Goal: Transaction & Acquisition: Purchase product/service

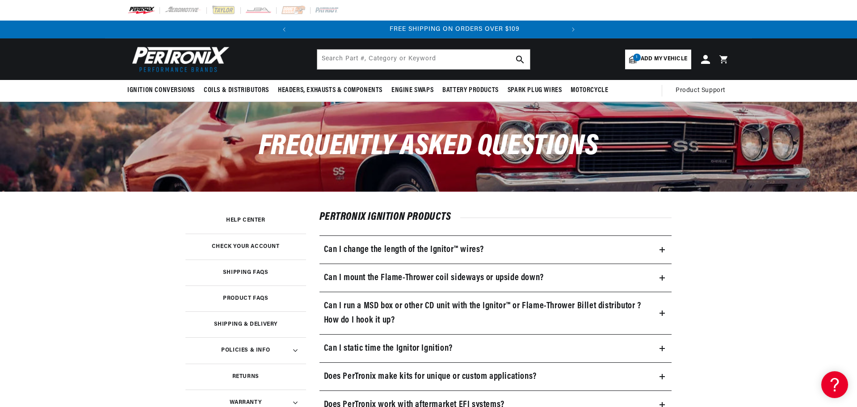
scroll to position [0, 271]
click at [662, 278] on icon at bounding box center [661, 278] width 5 height 0
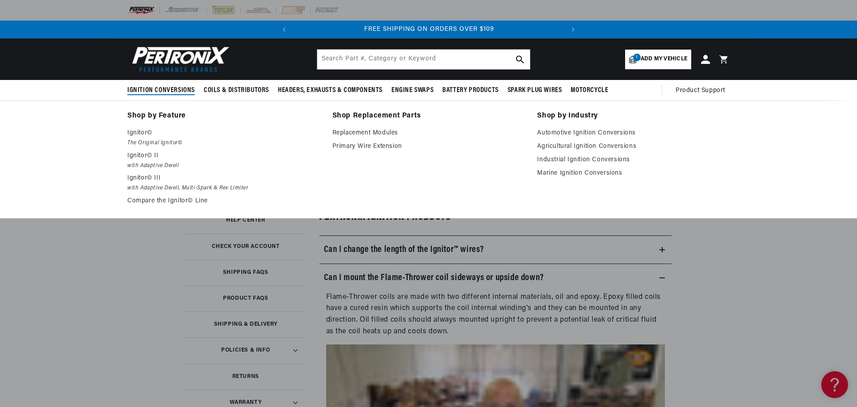
click at [147, 113] on link "Shop by Feature" at bounding box center [223, 116] width 192 height 13
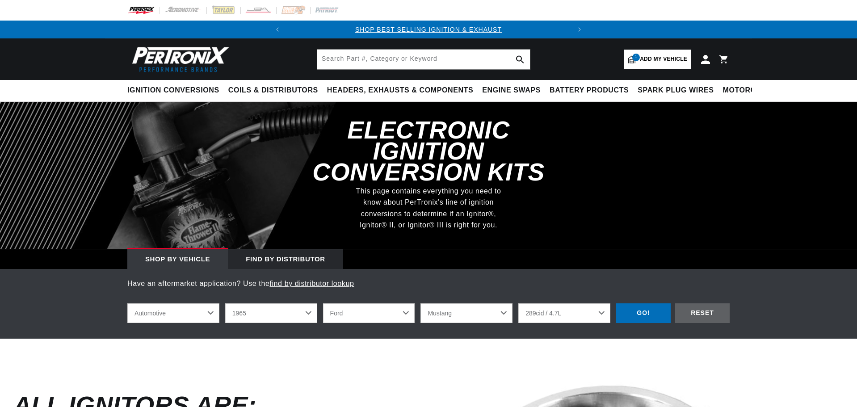
select select "1965"
select select "Ford"
select select "Mustang"
select select "289cid-4.7L"
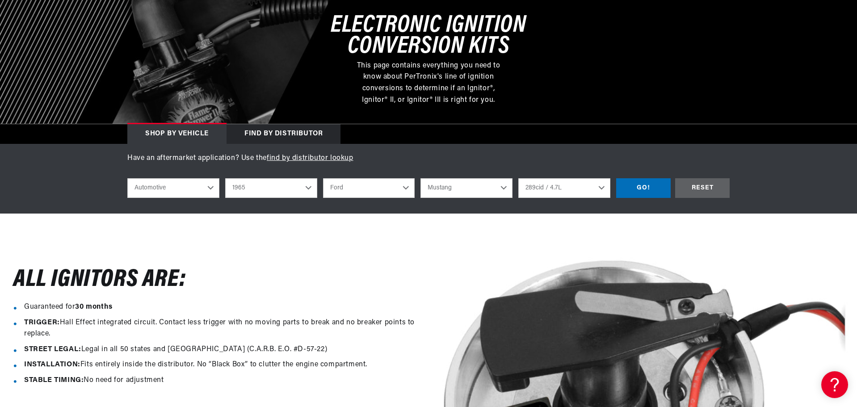
scroll to position [134, 0]
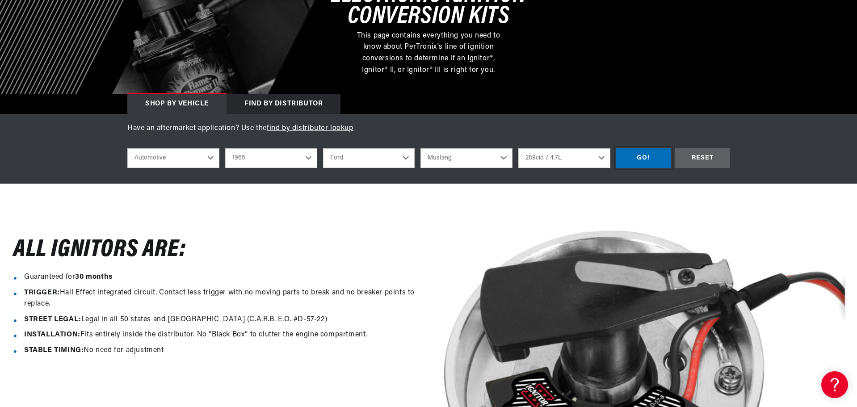
click at [653, 161] on div "GO!" at bounding box center [643, 158] width 54 height 20
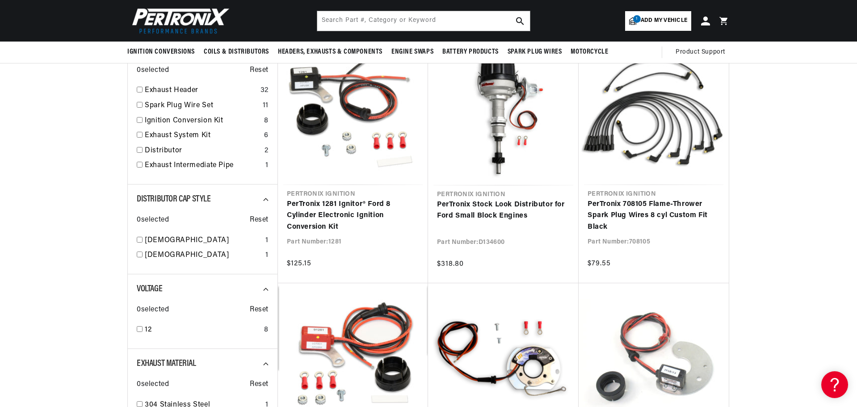
scroll to position [0, 271]
click at [142, 239] on div "Female 1" at bounding box center [203, 242] width 132 height 15
checkbox input "true"
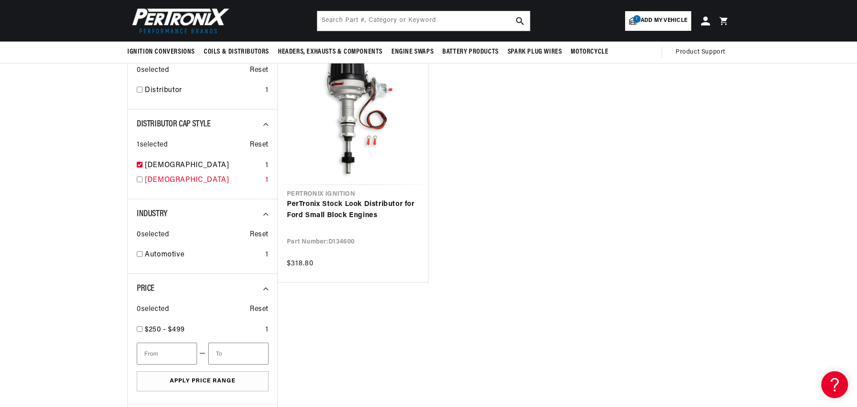
click at [140, 180] on input "checkbox" at bounding box center [140, 179] width 6 height 6
checkbox input "true"
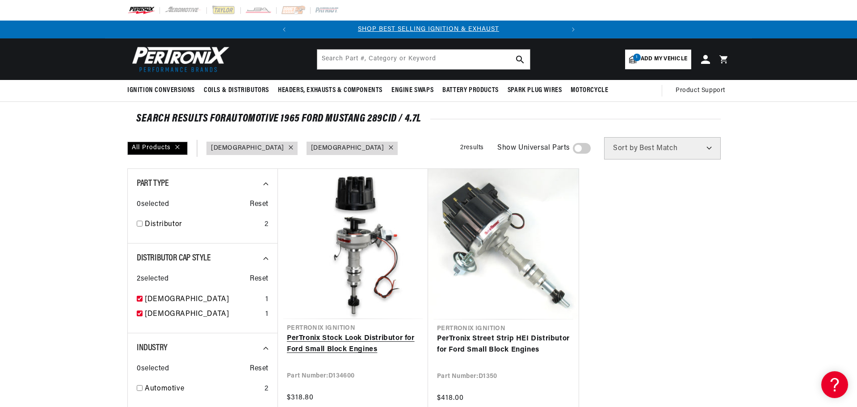
click at [350, 333] on link "PerTronix Stock Look Distributor for Ford Small Block Engines" at bounding box center [353, 344] width 132 height 23
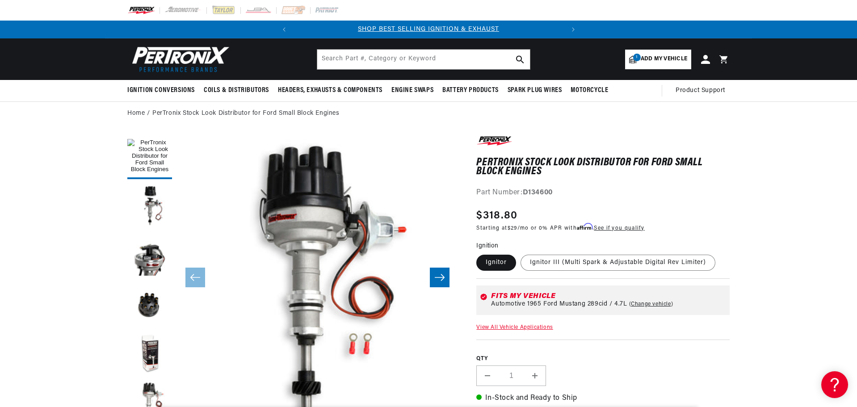
click at [444, 279] on icon "Slide right" at bounding box center [439, 277] width 11 height 9
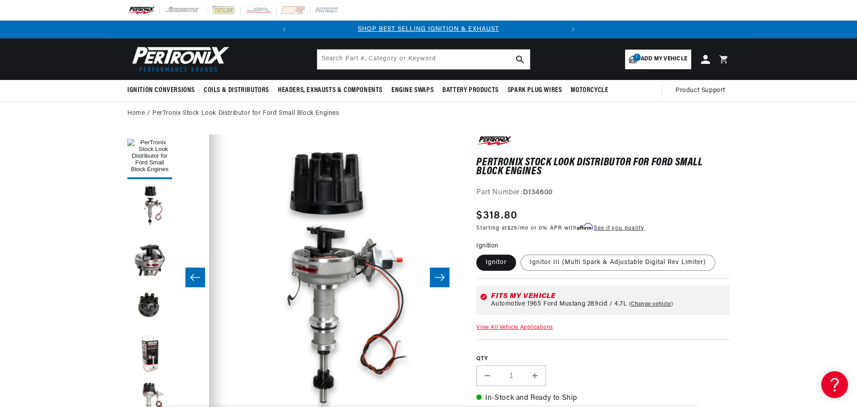
scroll to position [0, 282]
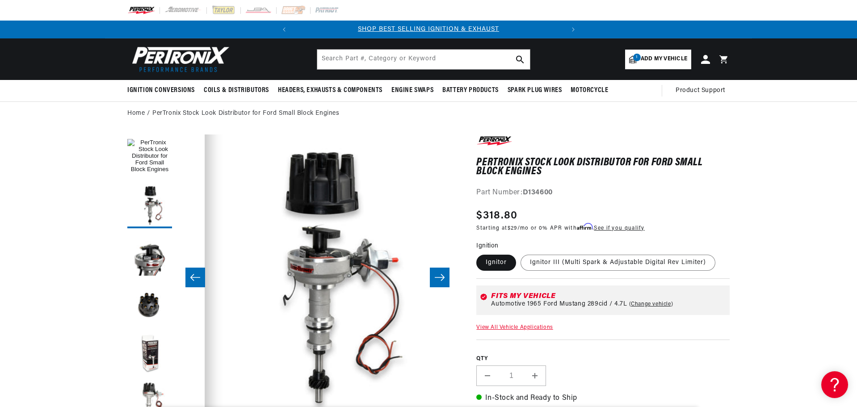
click at [444, 279] on icon "Slide right" at bounding box center [439, 277] width 11 height 9
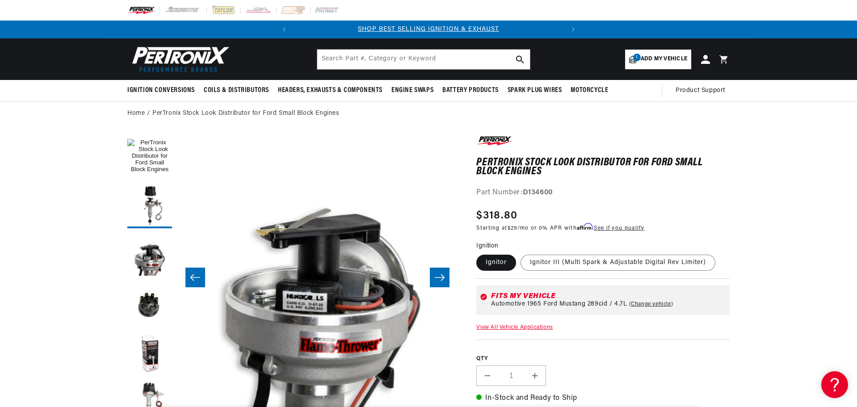
scroll to position [0, 564]
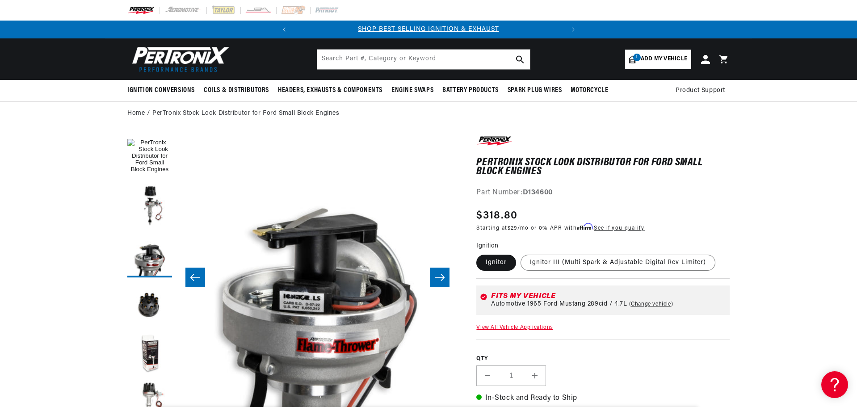
click at [444, 279] on icon "Slide right" at bounding box center [439, 277] width 11 height 9
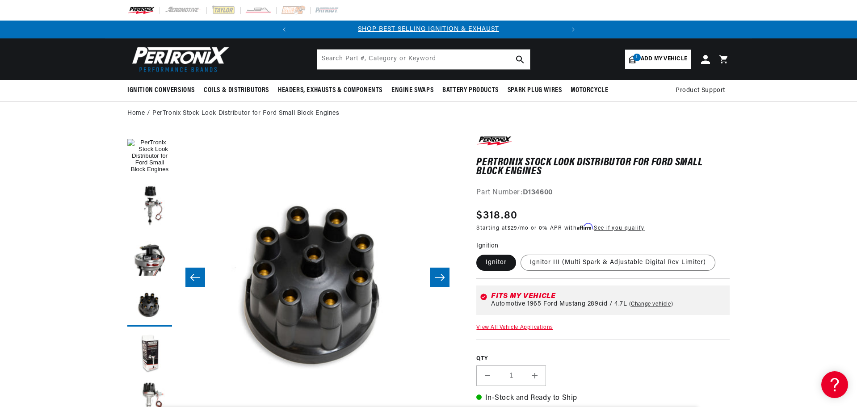
click at [444, 279] on icon "Slide right" at bounding box center [439, 277] width 11 height 9
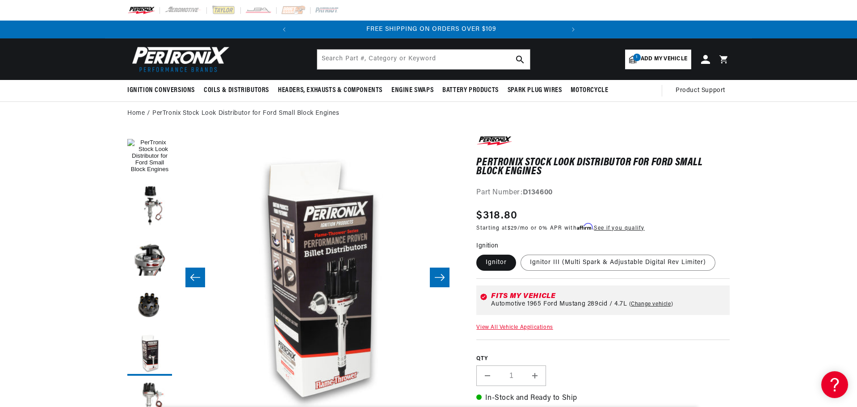
scroll to position [0, 271]
click at [444, 279] on icon "Slide right" at bounding box center [439, 277] width 11 height 9
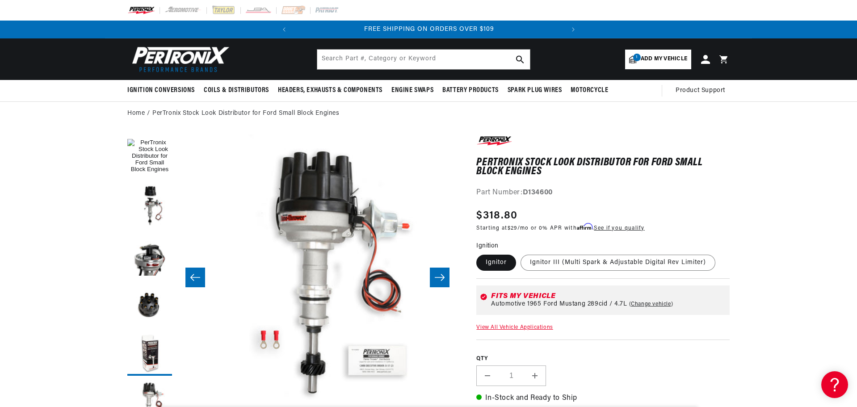
scroll to position [0, 1410]
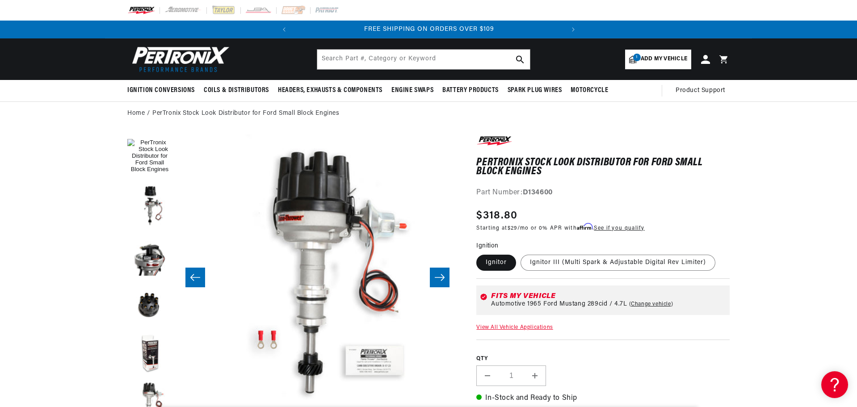
click at [444, 279] on icon "Slide right" at bounding box center [439, 277] width 11 height 9
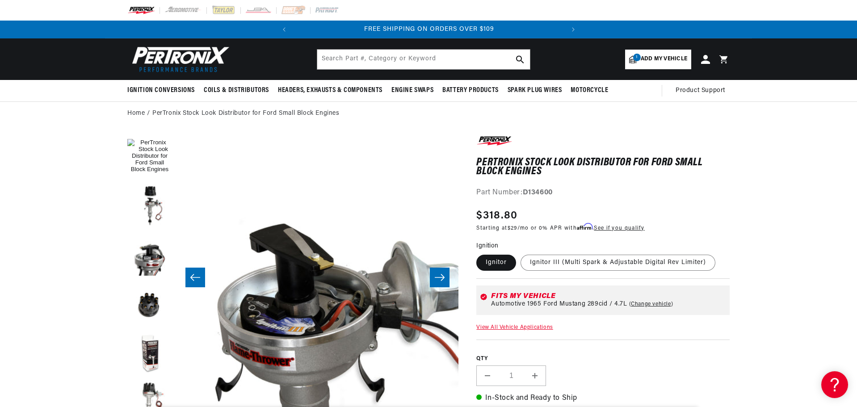
scroll to position [0, 1692]
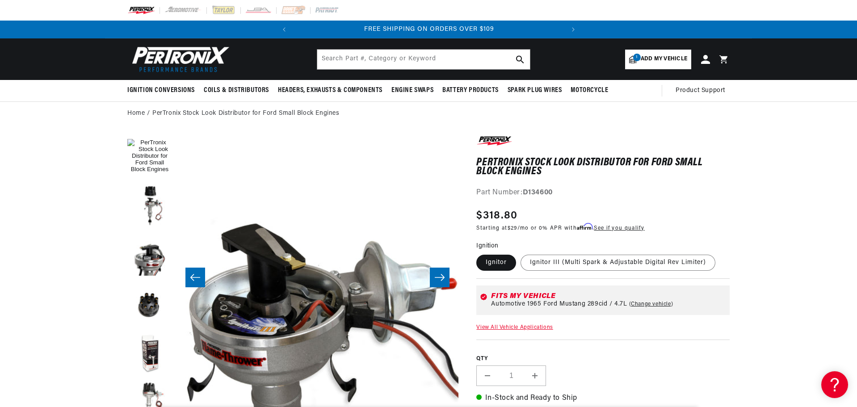
click at [444, 279] on icon "Slide right" at bounding box center [439, 277] width 11 height 9
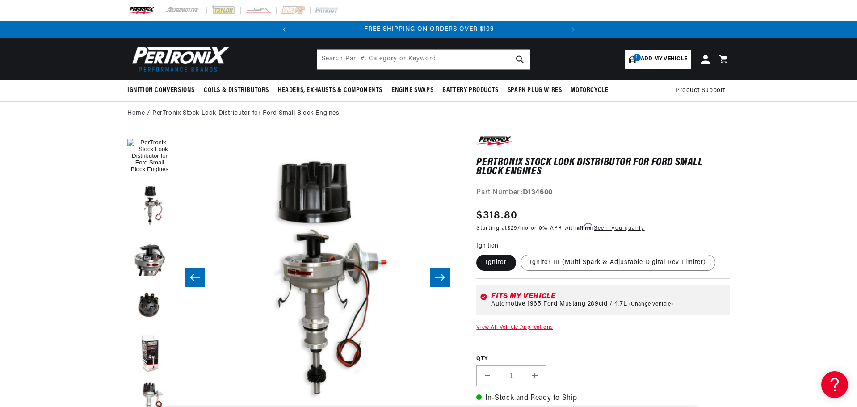
click at [444, 279] on icon "Slide right" at bounding box center [439, 277] width 11 height 9
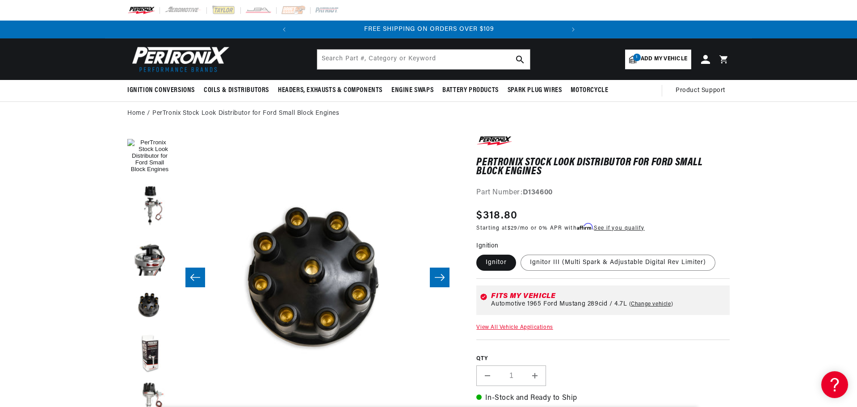
scroll to position [0, 2256]
click at [444, 279] on icon "Slide right" at bounding box center [439, 277] width 11 height 9
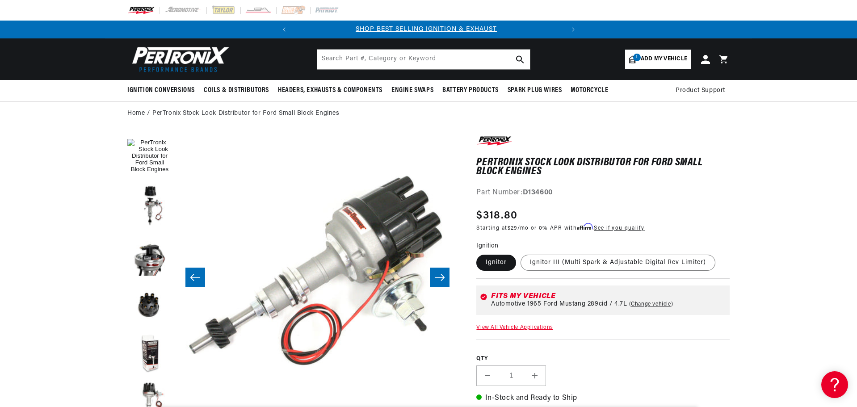
scroll to position [0, 0]
click at [444, 279] on icon "Slide right" at bounding box center [439, 277] width 11 height 9
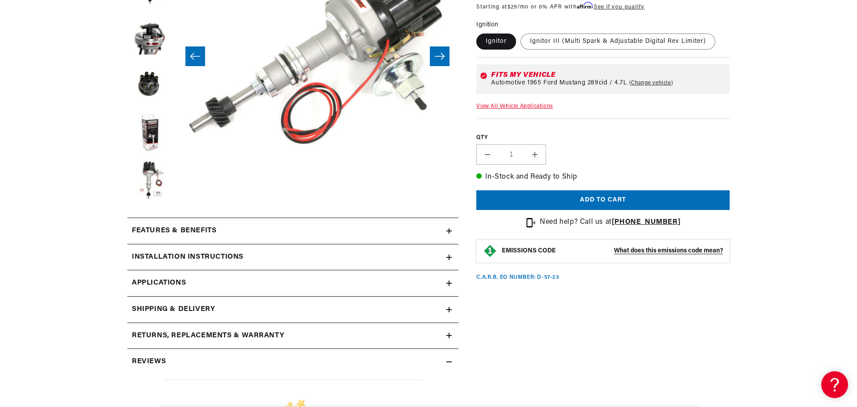
scroll to position [223, 0]
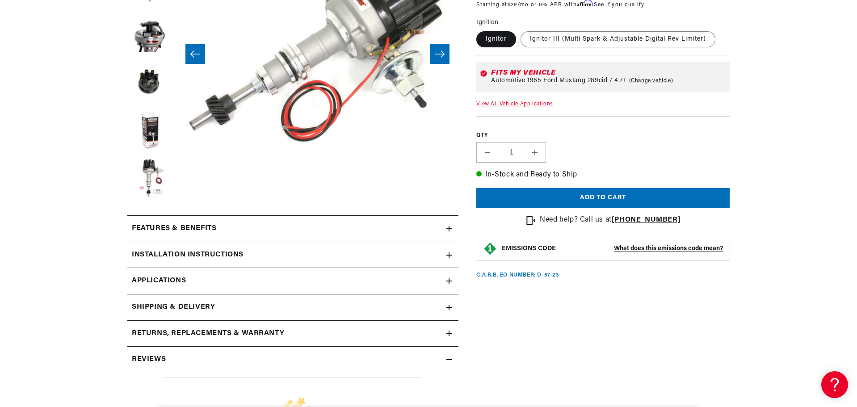
click at [448, 229] on icon at bounding box center [448, 228] width 5 height 5
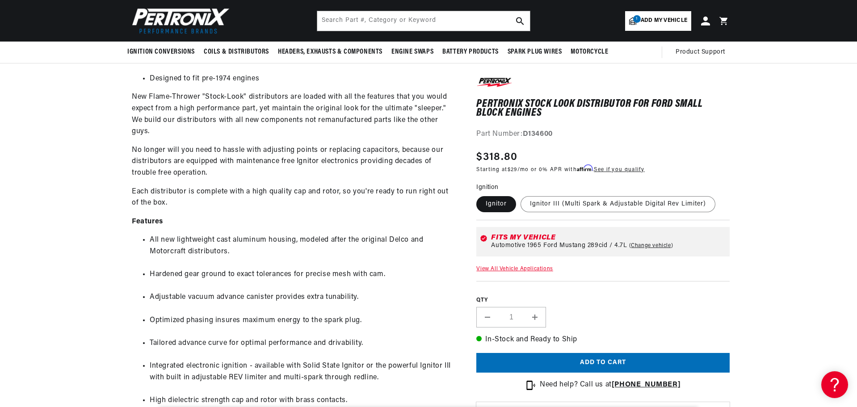
scroll to position [491, 0]
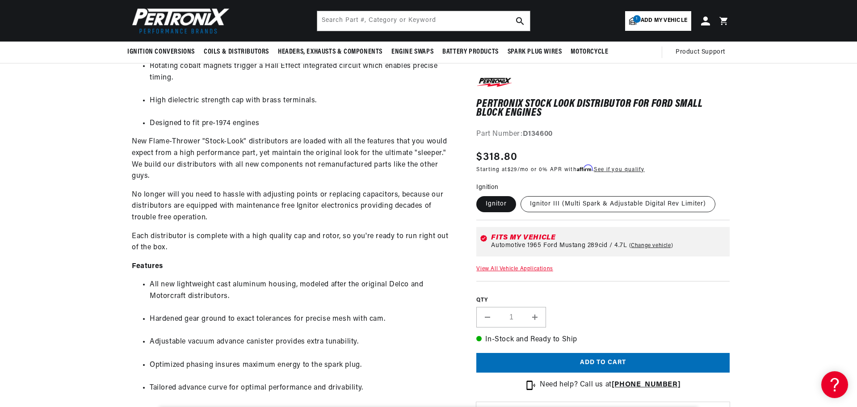
click at [590, 204] on label "Ignitor III (Multi Spark & Adjustable Digital Rev Limiter)" at bounding box center [617, 204] width 195 height 16
click at [521, 195] on input "Ignitor III (Multi Spark & Adjustable Digital Rev Limiter)" at bounding box center [520, 194] width 0 height 0
radio input "true"
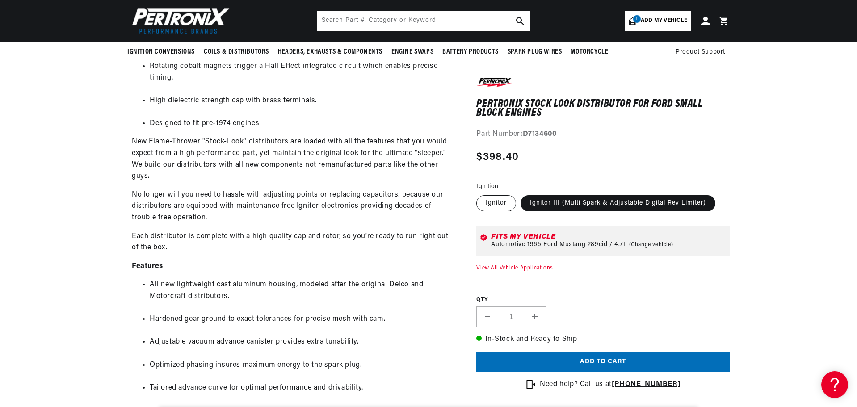
click at [493, 204] on label "Ignitor" at bounding box center [496, 203] width 40 height 16
click at [479, 194] on input "Ignitor" at bounding box center [478, 193] width 0 height 0
radio input "true"
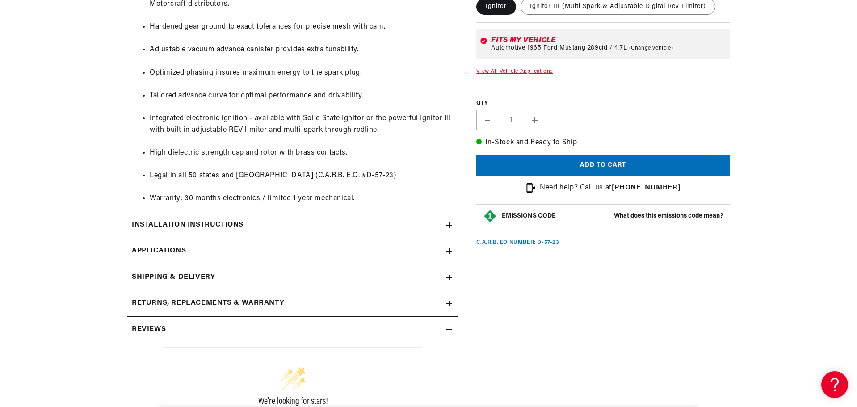
scroll to position [804, 0]
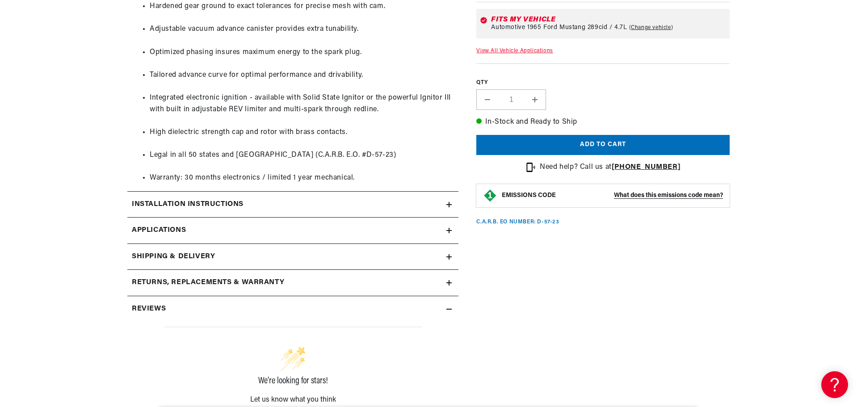
click at [449, 205] on icon at bounding box center [448, 205] width 5 height 0
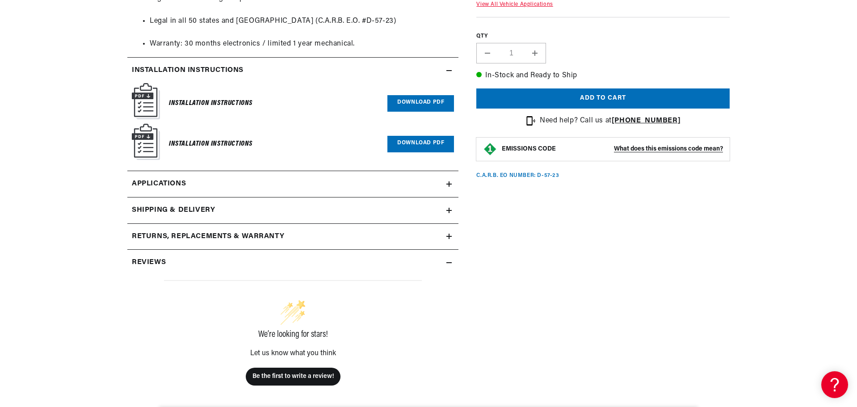
scroll to position [0, 0]
click at [448, 183] on icon at bounding box center [448, 183] width 5 height 5
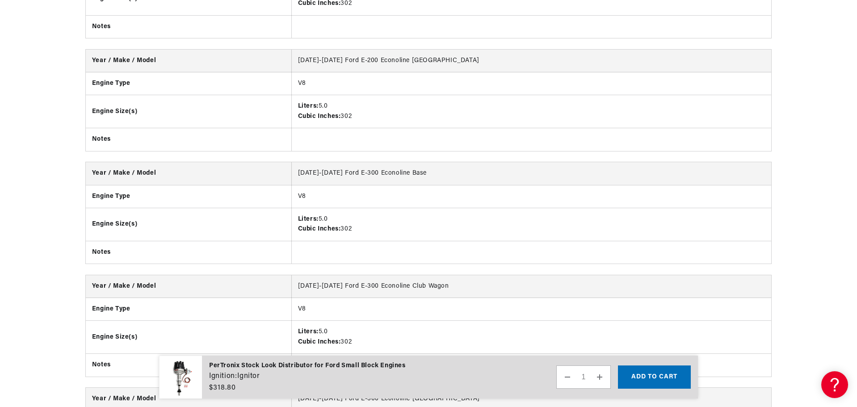
scroll to position [2571, 0]
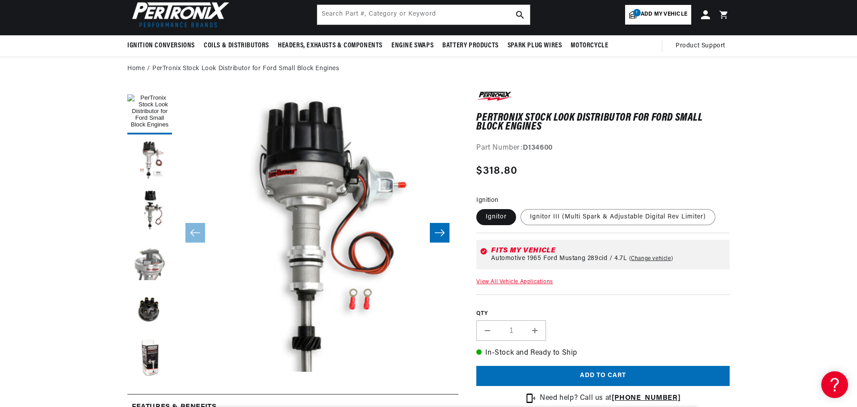
click at [159, 260] on button "Load image 3 in gallery view" at bounding box center [149, 259] width 45 height 45
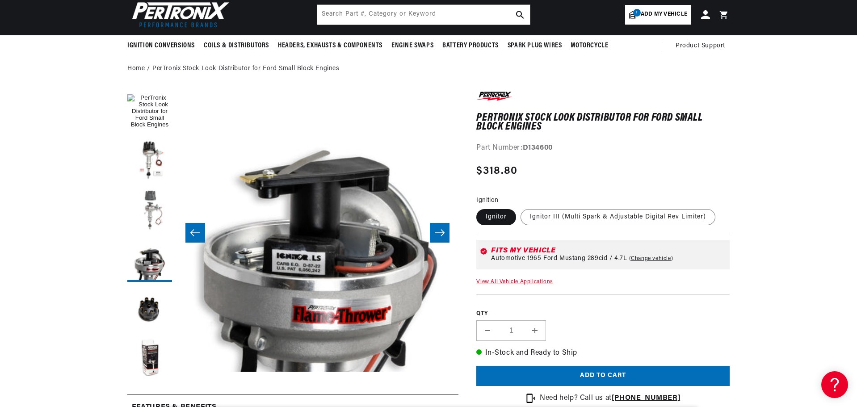
click at [156, 207] on button "Load image 2 in gallery view" at bounding box center [149, 210] width 45 height 45
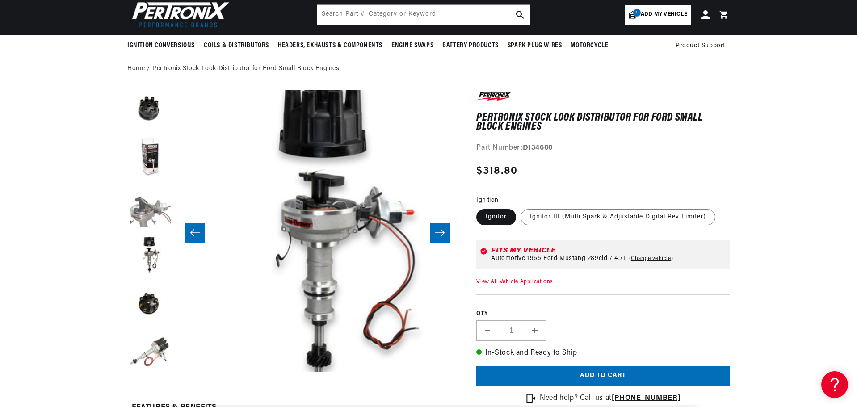
click at [151, 217] on button "Load image 7 in gallery view" at bounding box center [149, 206] width 45 height 45
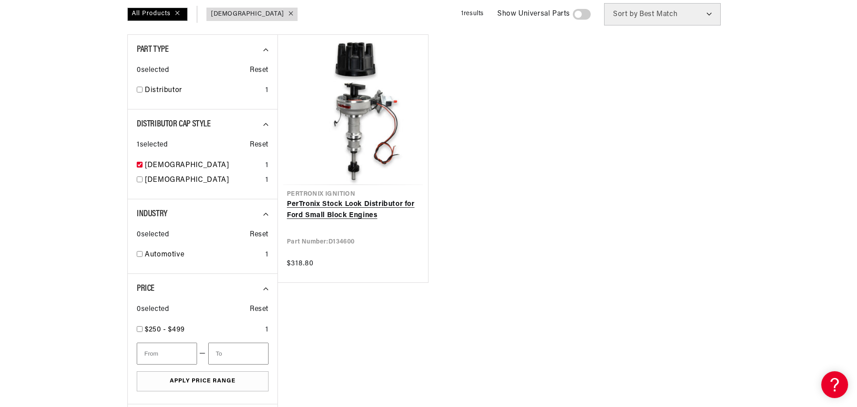
click at [349, 208] on link "PerTronix Stock Look Distributor for Ford Small Block Engines" at bounding box center [353, 210] width 132 height 23
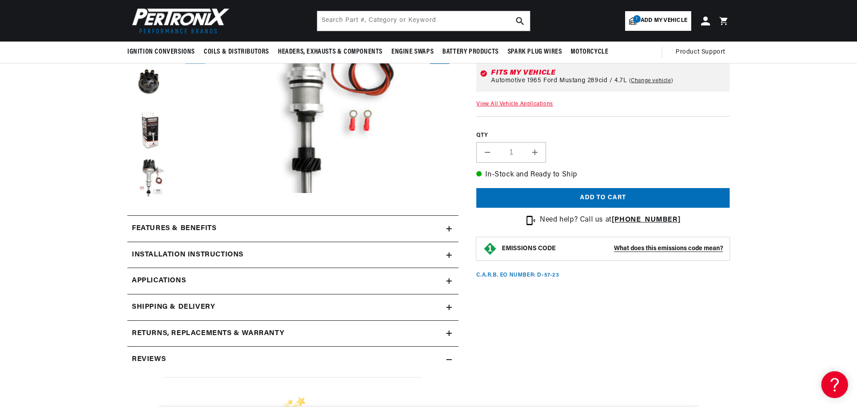
scroll to position [0, 271]
click at [450, 229] on icon at bounding box center [448, 229] width 5 height 0
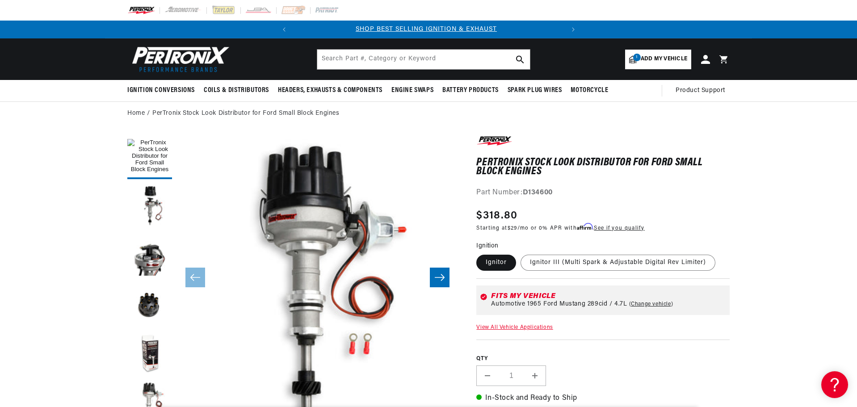
scroll to position [0, 0]
click at [439, 280] on icon "Slide right" at bounding box center [439, 277] width 11 height 9
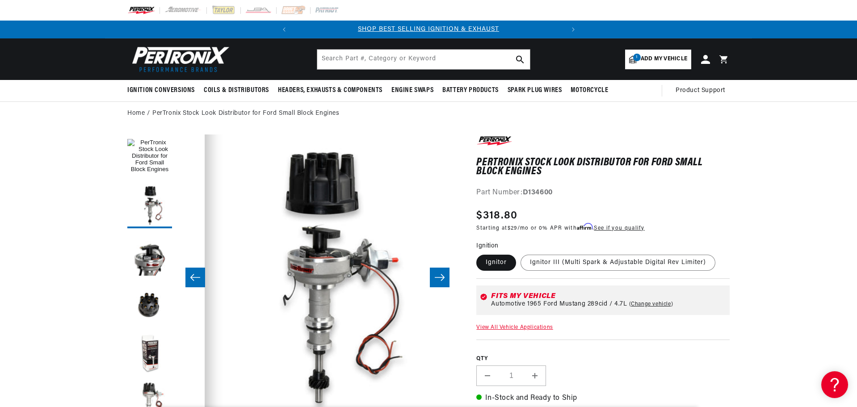
scroll to position [28, 282]
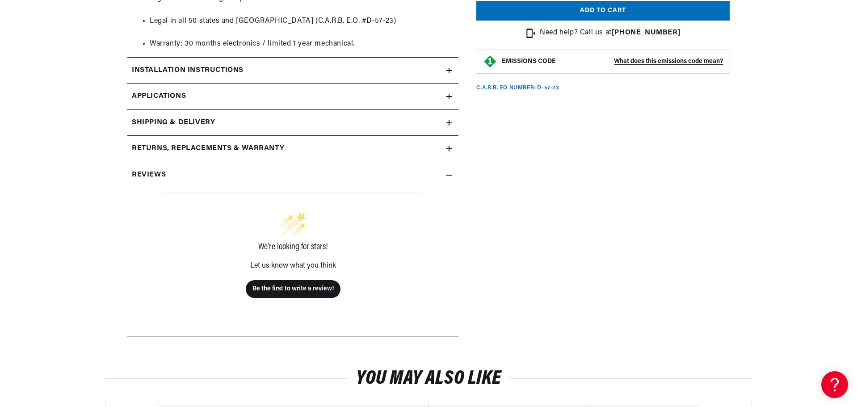
scroll to position [0, 271]
click at [447, 73] on summary "Installation instructions" at bounding box center [292, 71] width 331 height 26
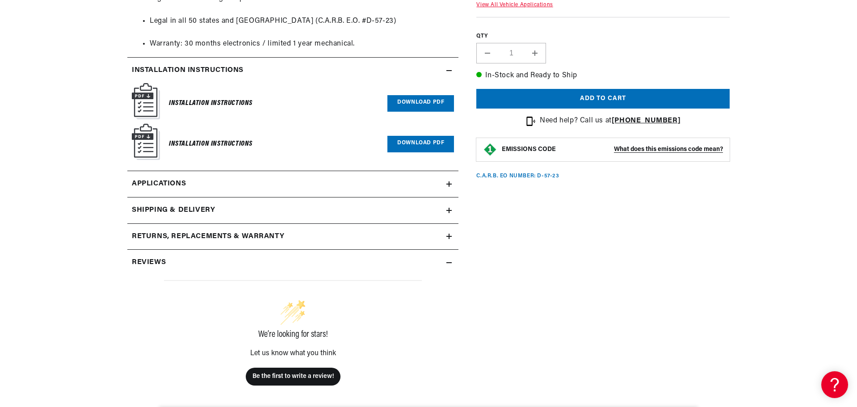
click at [418, 99] on link "Download PDF" at bounding box center [420, 103] width 67 height 17
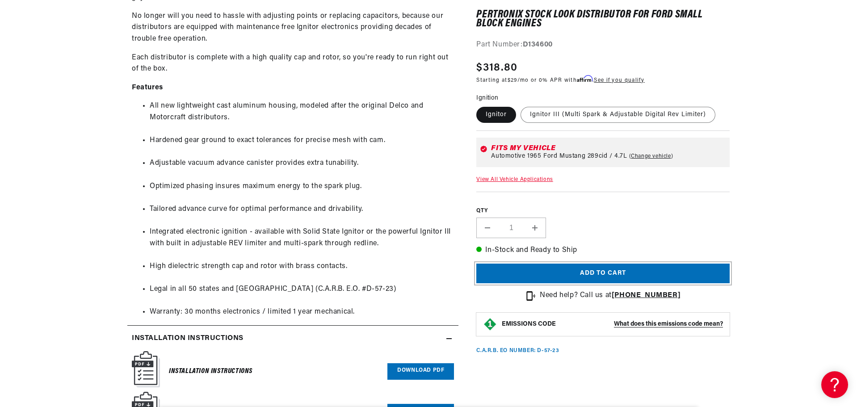
click at [607, 274] on button "Add to cart" at bounding box center [602, 273] width 253 height 20
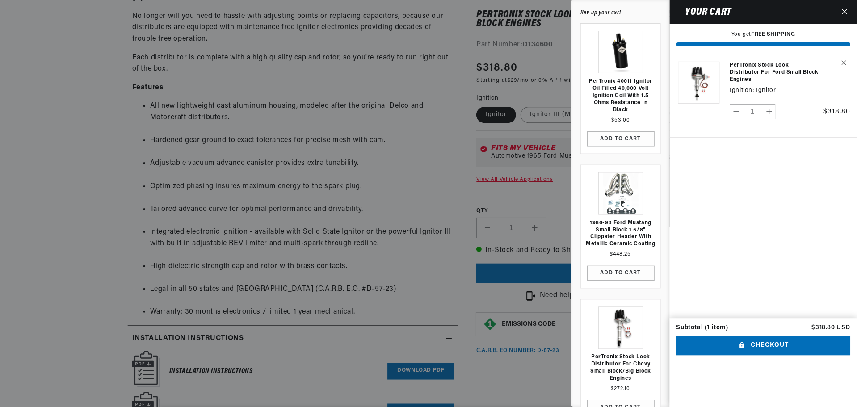
scroll to position [0, 0]
click at [849, 12] on button "Close" at bounding box center [845, 12] width 20 height 24
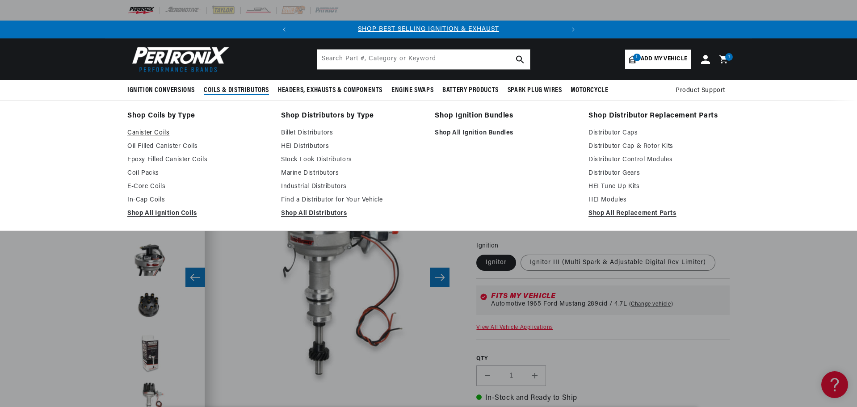
click at [156, 132] on link "Canister Coils" at bounding box center [197, 133] width 141 height 11
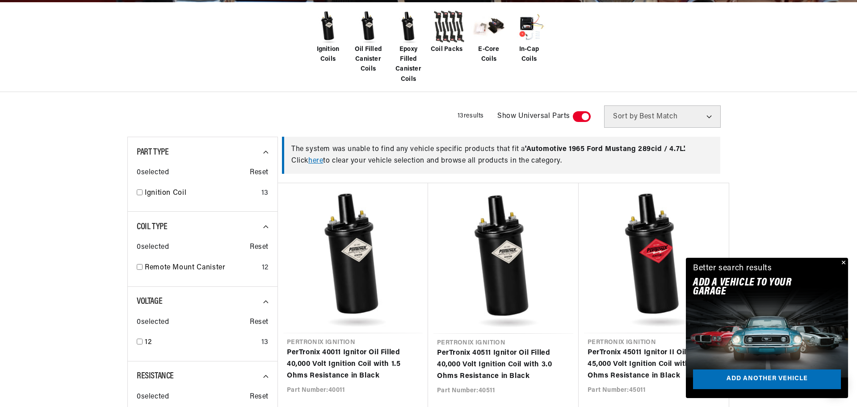
click at [576, 118] on span at bounding box center [582, 116] width 18 height 11
click at [576, 118] on input "checkbox" at bounding box center [577, 118] width 6 height 0
click at [585, 117] on span at bounding box center [582, 116] width 18 height 11
click at [580, 118] on input "checkbox" at bounding box center [577, 118] width 6 height 0
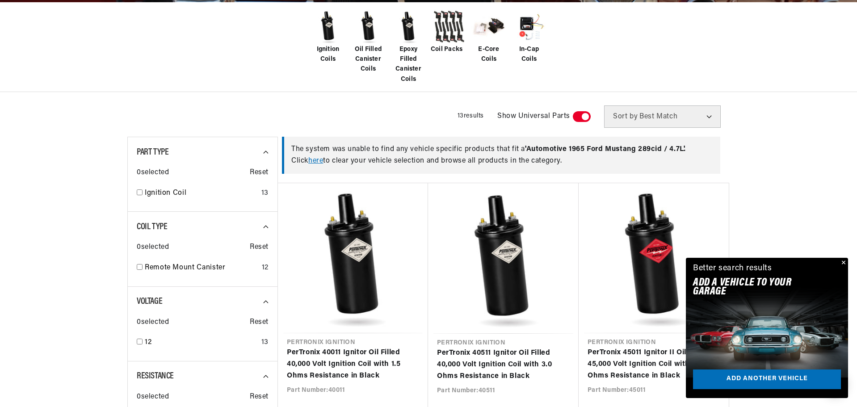
click at [842, 263] on button "Close" at bounding box center [842, 263] width 11 height 11
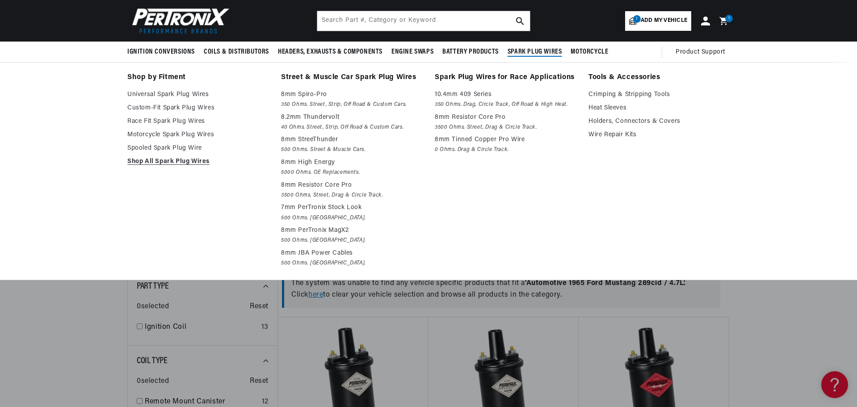
click at [542, 53] on span "Spark Plug Wires" at bounding box center [534, 51] width 54 height 9
click at [194, 108] on link "Custom-Fit Spark Plug Wires" at bounding box center [197, 108] width 141 height 11
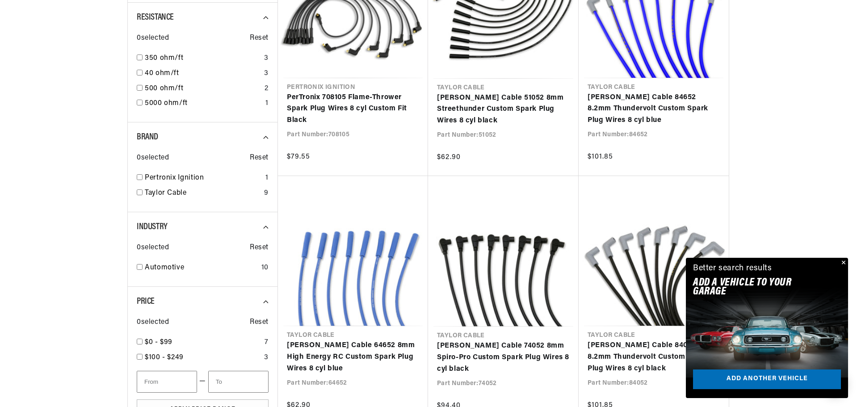
scroll to position [357, 0]
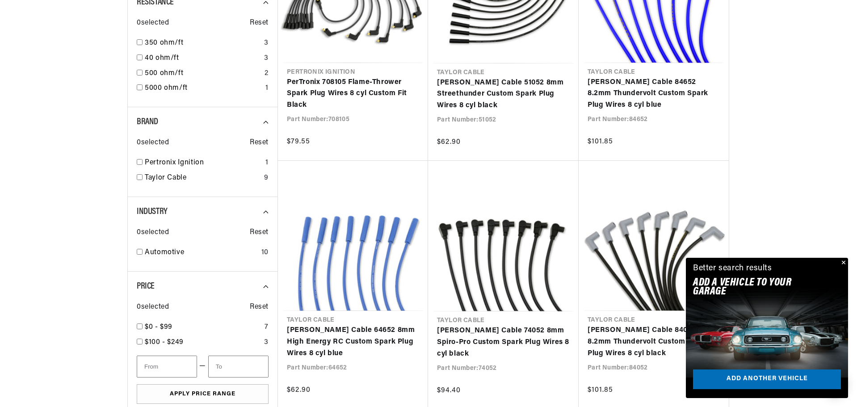
click at [843, 261] on button "Close" at bounding box center [842, 263] width 11 height 11
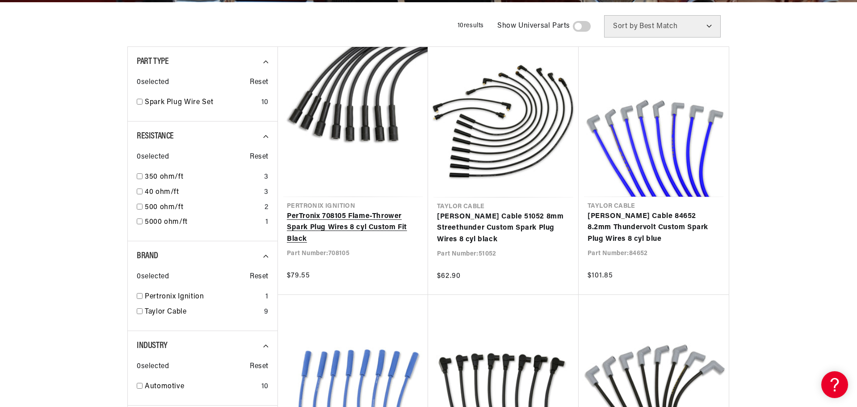
scroll to position [0, 0]
click at [340, 214] on link "PerTronix 708105 Flame-Thrower Spark Plug Wires 8 cyl Custom Fit Black" at bounding box center [353, 228] width 132 height 34
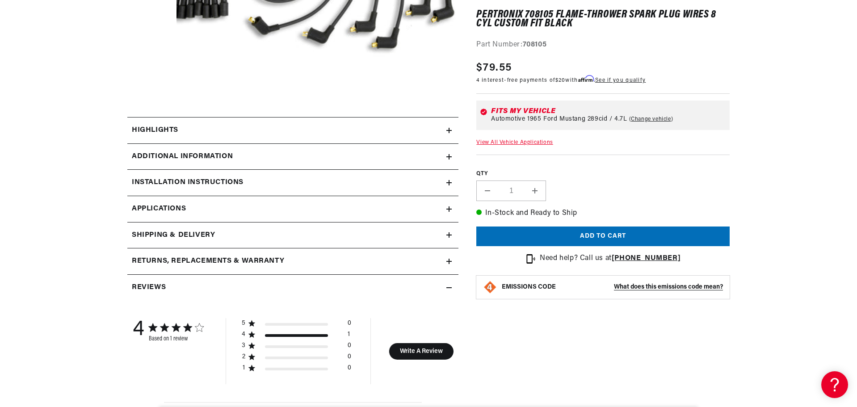
scroll to position [357, 0]
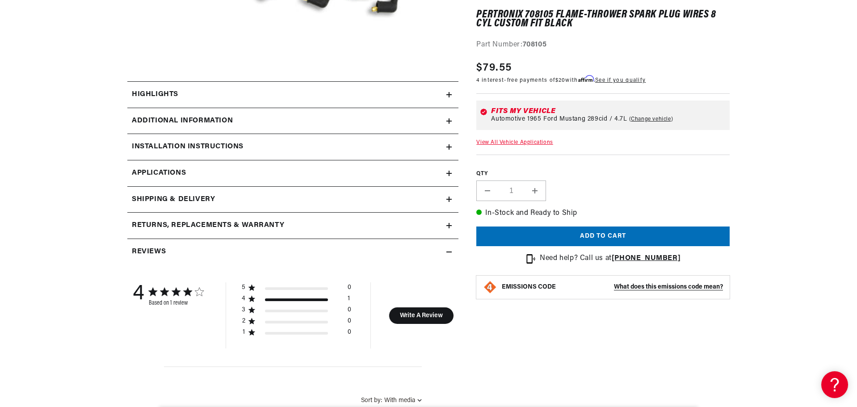
click at [451, 92] on summary "Highlights" at bounding box center [292, 95] width 331 height 26
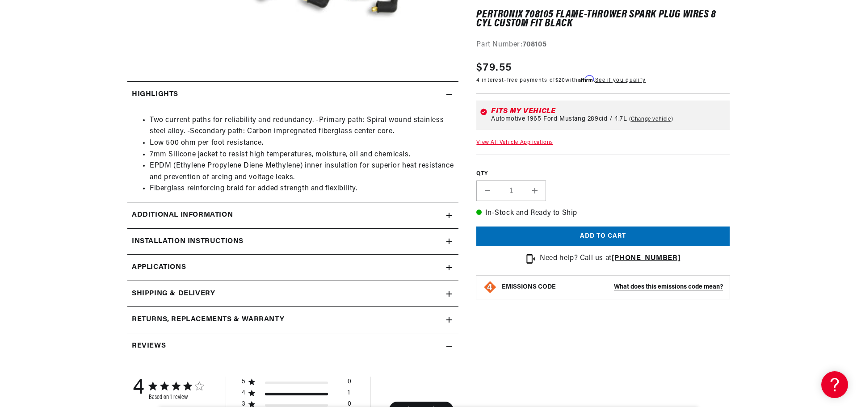
scroll to position [0, 271]
click at [443, 214] on div "Additional Information" at bounding box center [286, 215] width 319 height 12
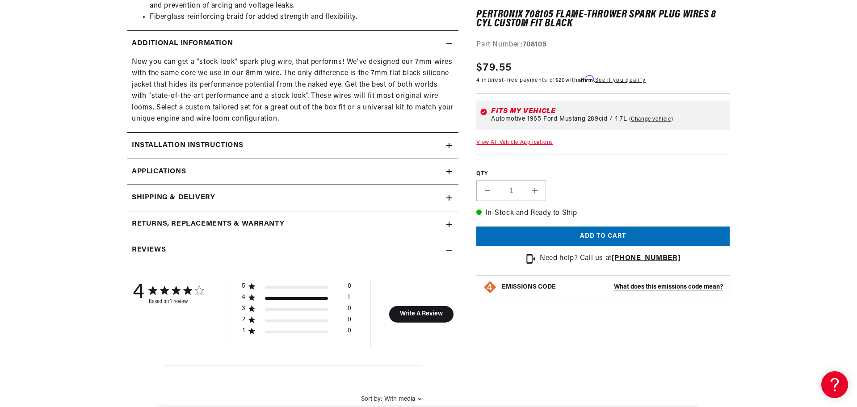
scroll to position [536, 0]
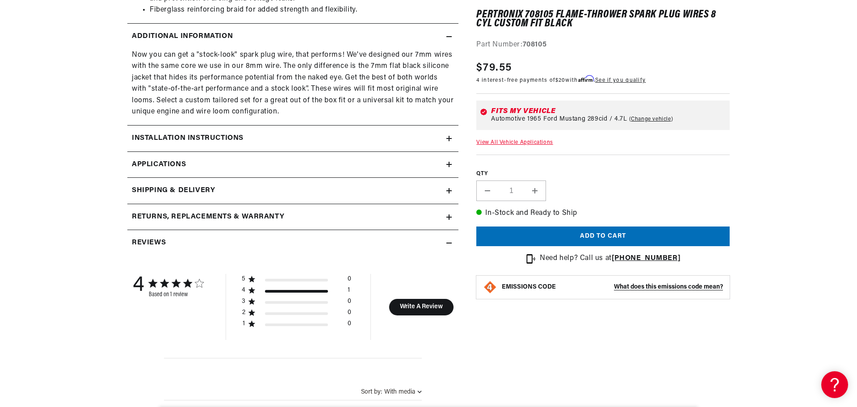
click at [450, 164] on icon at bounding box center [448, 164] width 5 height 0
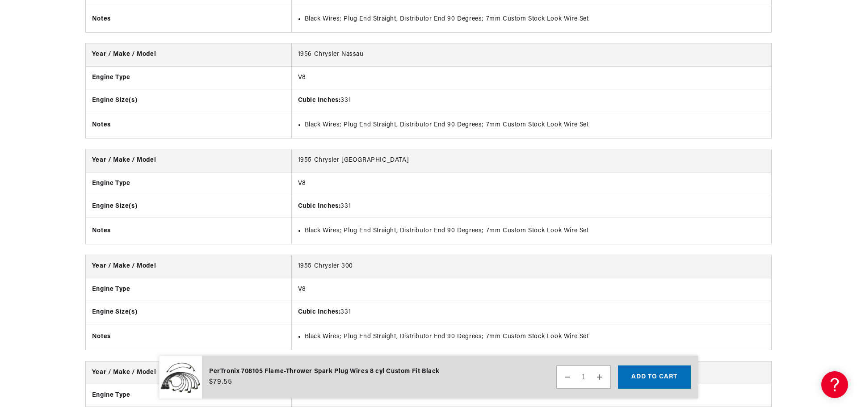
scroll to position [1543, 0]
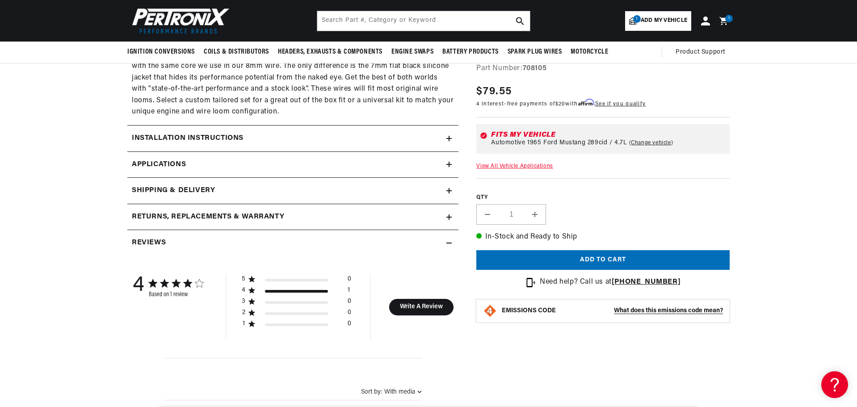
scroll to position [0, 271]
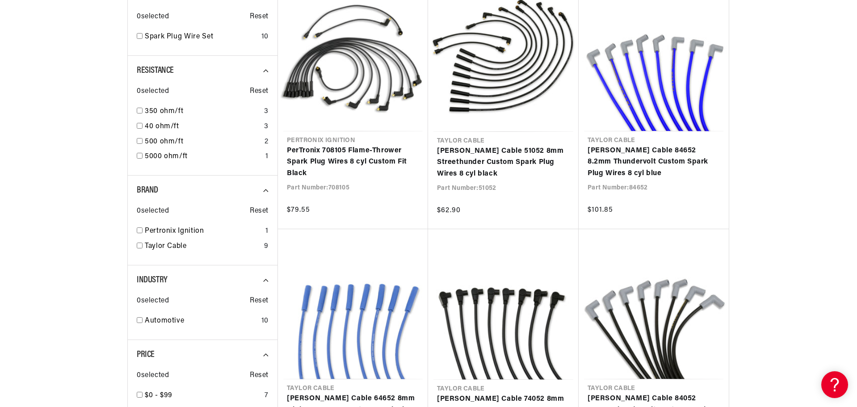
scroll to position [313, 0]
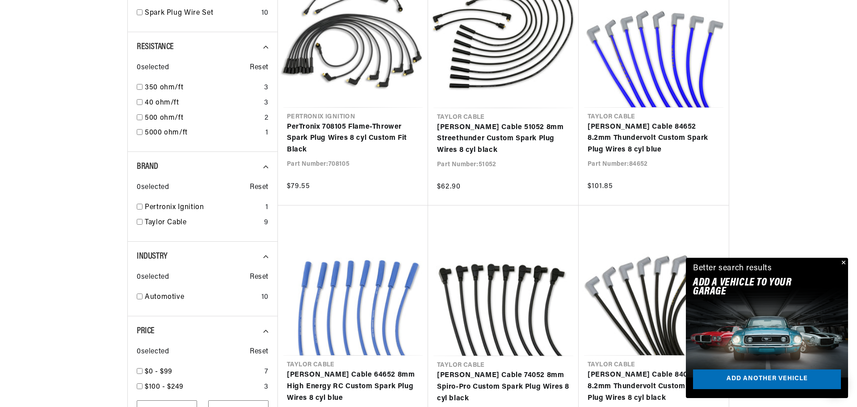
click at [843, 261] on button "Close" at bounding box center [842, 263] width 11 height 11
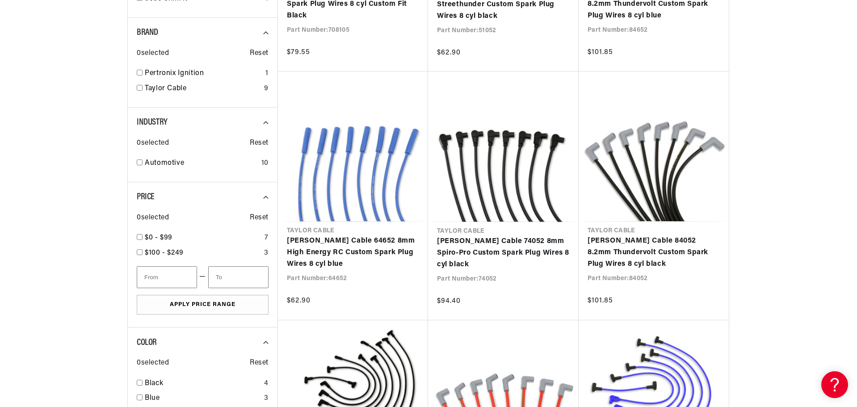
scroll to position [0, 0]
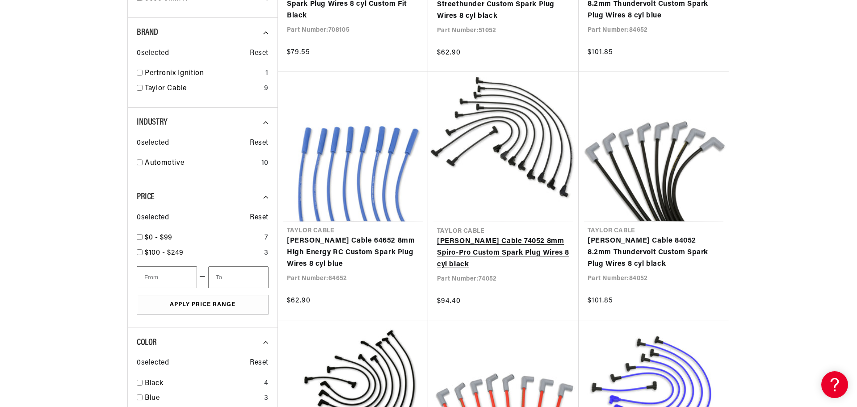
click at [485, 241] on link "[PERSON_NAME] Cable 74052 8mm Spiro-Pro Custom Spark Plug Wires 8 cyl black" at bounding box center [503, 253] width 133 height 34
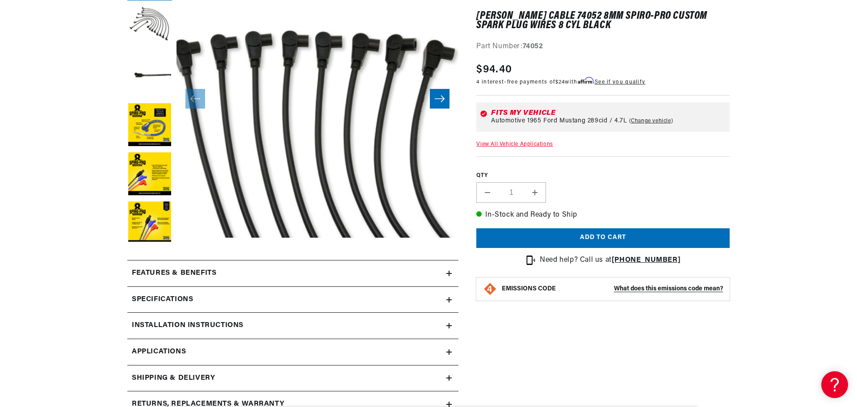
scroll to position [0, 271]
click at [162, 131] on button "Load image 4 in gallery view" at bounding box center [149, 125] width 45 height 45
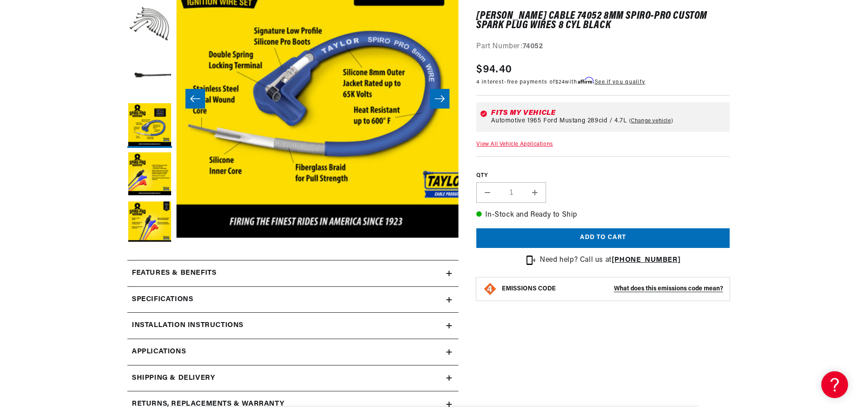
scroll to position [0, 0]
click at [154, 169] on button "Load image 5 in gallery view" at bounding box center [149, 174] width 45 height 45
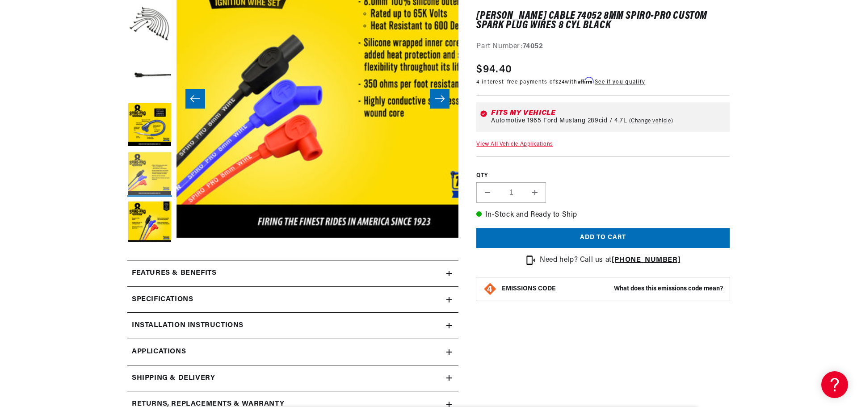
scroll to position [28, 1128]
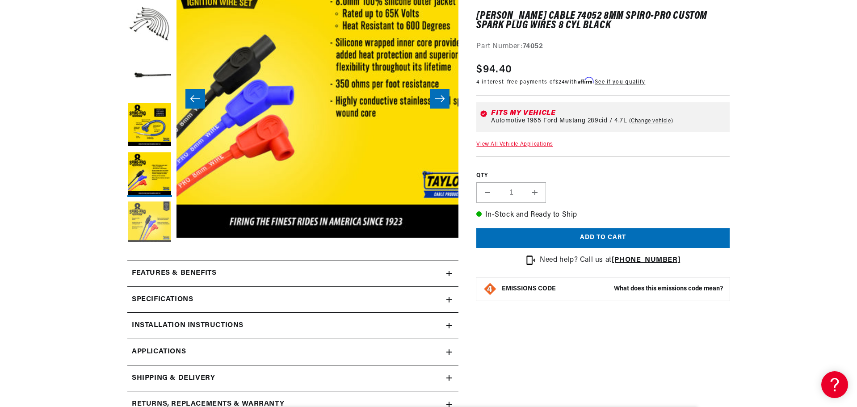
click at [155, 226] on button "Load image 6 in gallery view" at bounding box center [149, 223] width 45 height 45
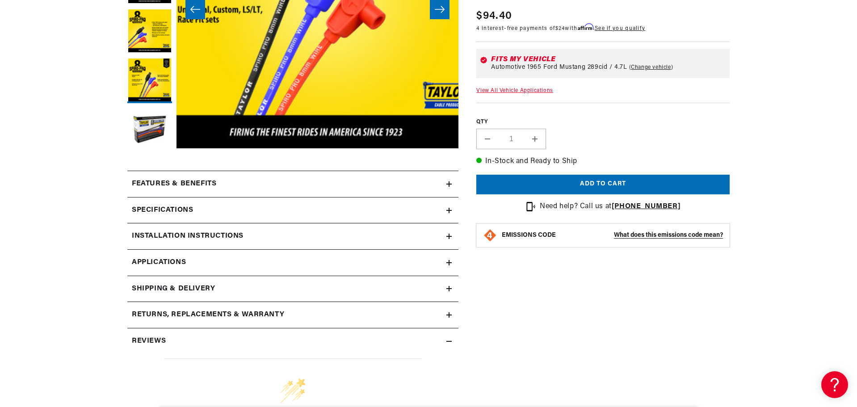
scroll to position [0, 271]
click at [449, 185] on icon at bounding box center [449, 183] width 0 height 5
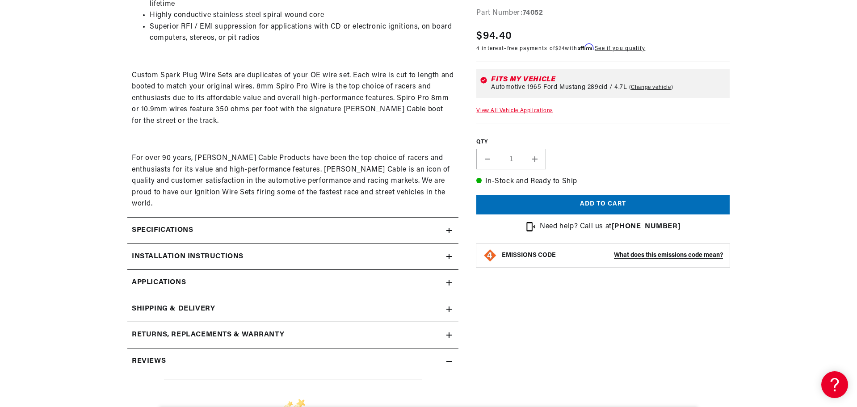
scroll to position [536, 0]
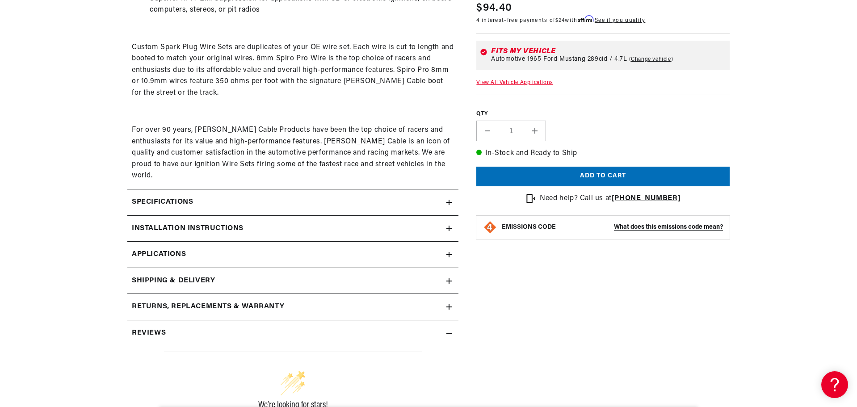
click at [445, 243] on link "Applications" at bounding box center [292, 255] width 331 height 26
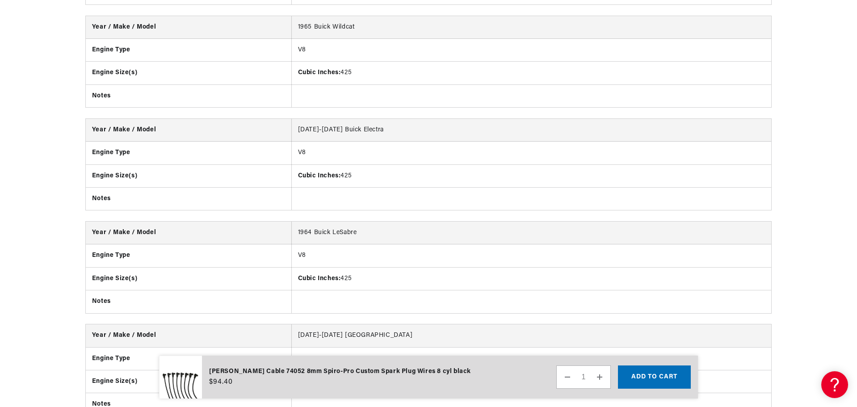
scroll to position [0, 271]
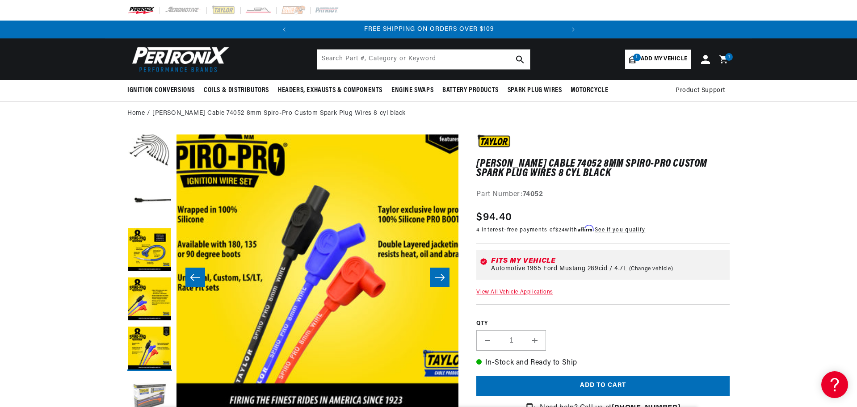
click at [154, 399] on button "Load image 7 in gallery view" at bounding box center [149, 398] width 45 height 45
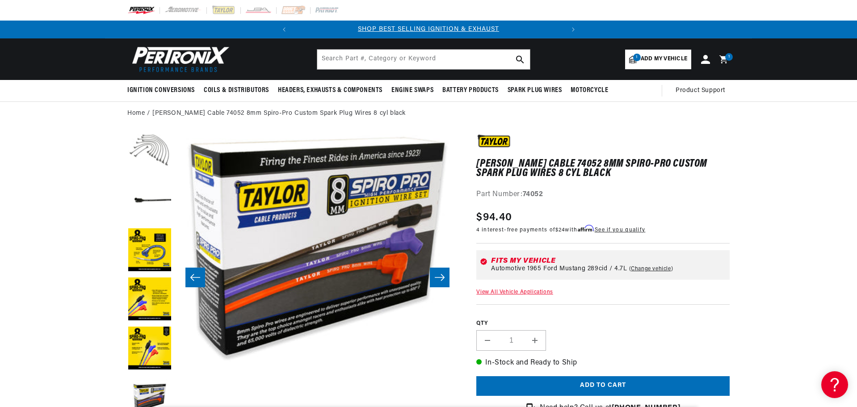
click at [162, 164] on button "Load image 2 in gallery view" at bounding box center [149, 152] width 45 height 45
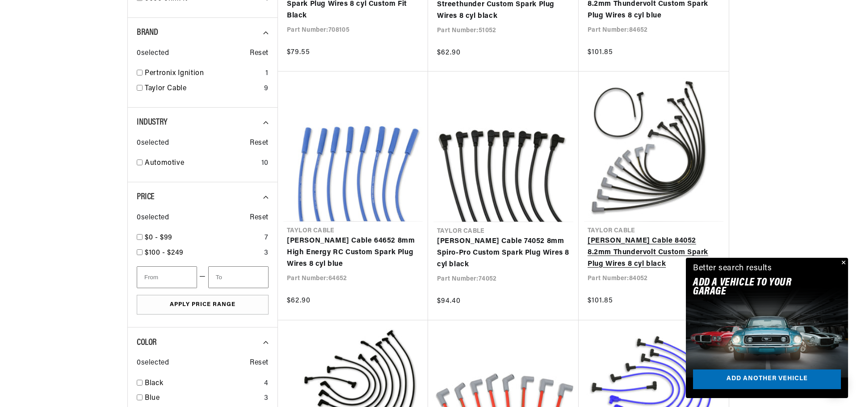
click at [657, 235] on link "[PERSON_NAME] Cable 84052 8.2mm Thundervolt Custom Spark Plug Wires 8 cyl black" at bounding box center [653, 252] width 132 height 34
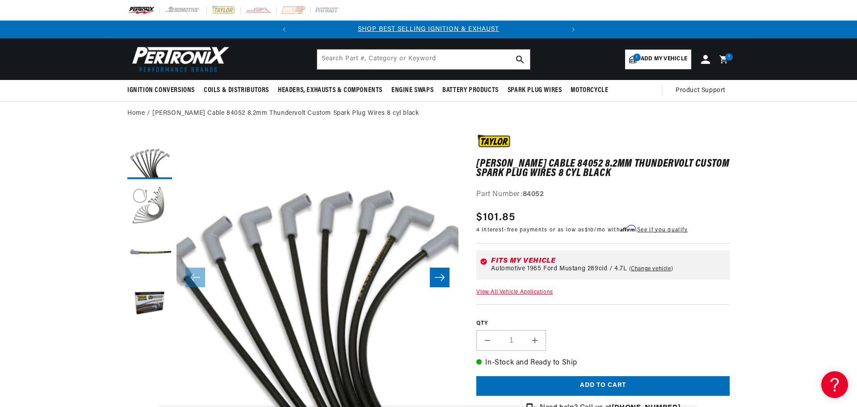
click at [153, 196] on button "Load image 2 in gallery view" at bounding box center [149, 206] width 45 height 45
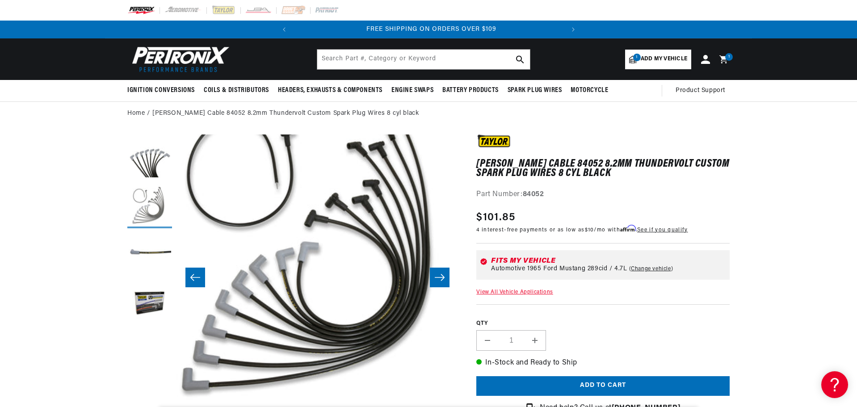
scroll to position [0, 271]
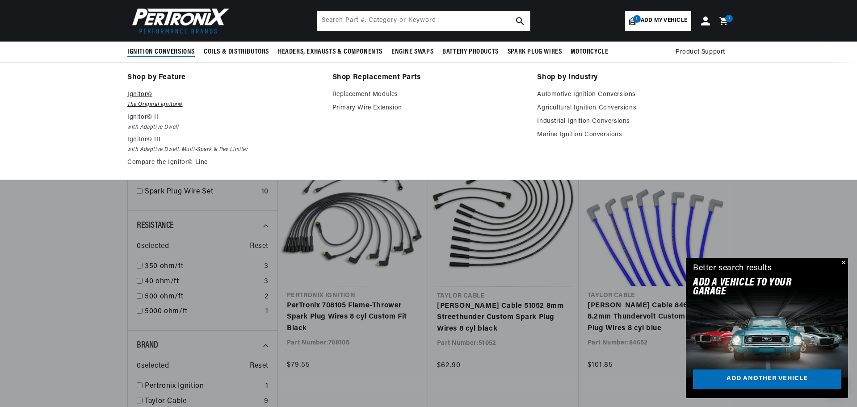
scroll to position [0, 271]
click at [180, 162] on link "Compare the Ignitor© Line" at bounding box center [223, 162] width 192 height 11
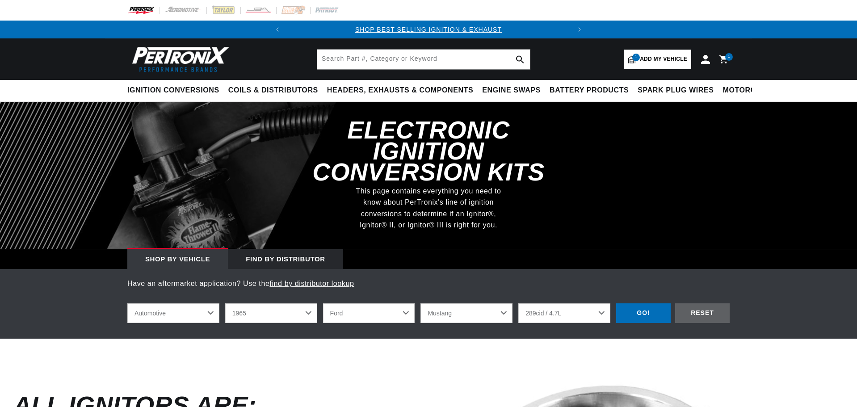
select select "1965"
select select "Ford"
select select "Mustang"
select select "289cid-4.7L"
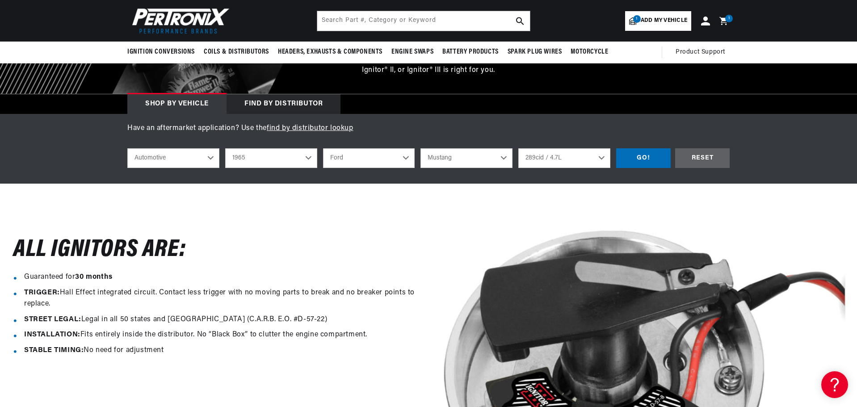
scroll to position [0, 271]
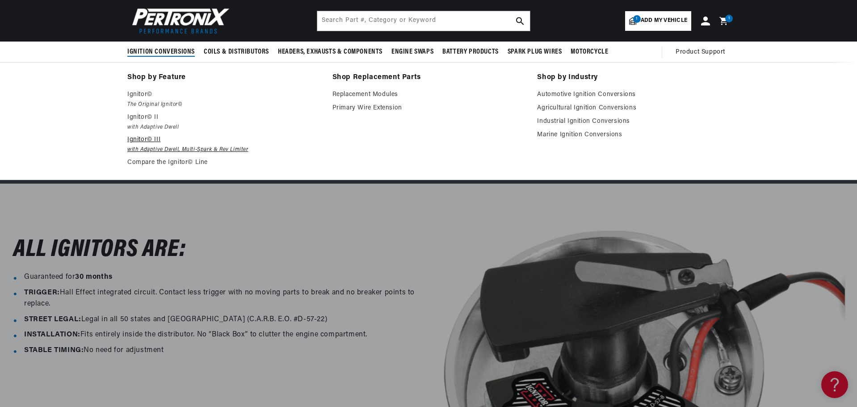
click at [149, 136] on p "Ignitor© III" at bounding box center [223, 139] width 192 height 11
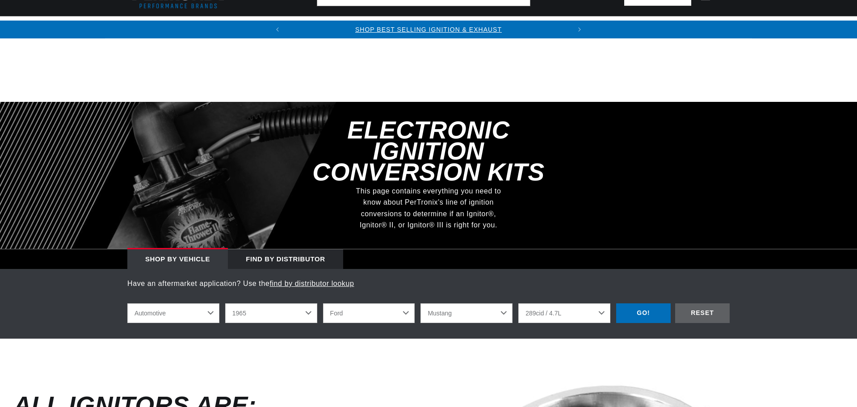
select select "1965"
select select "Ford"
select select "Mustang"
select select "289cid-4.7L"
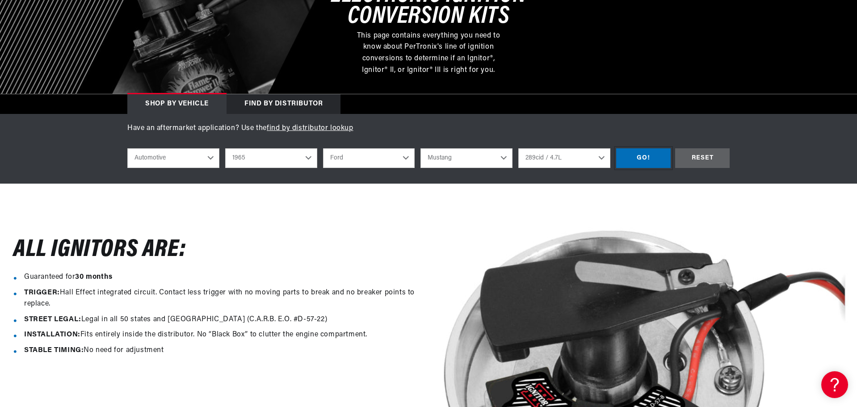
click at [653, 166] on div "GO!" at bounding box center [643, 158] width 54 height 20
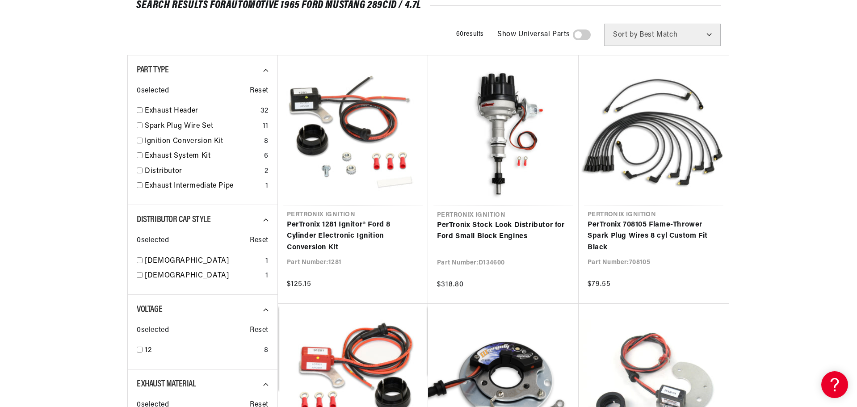
scroll to position [134, 0]
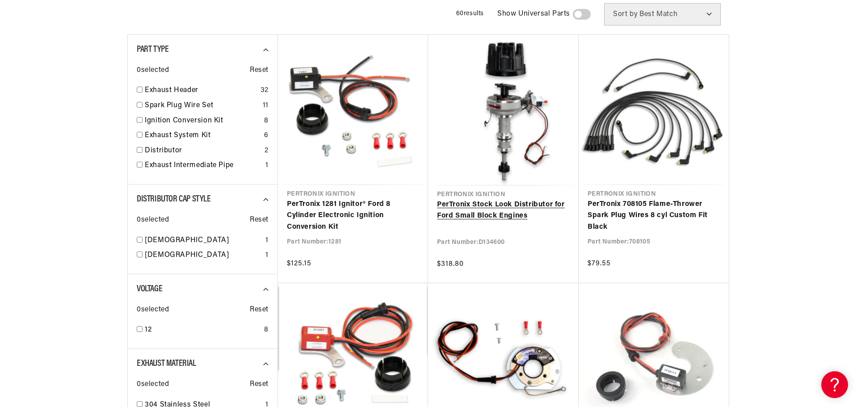
click at [492, 206] on link "PerTronix Stock Look Distributor for Ford Small Block Engines" at bounding box center [503, 210] width 133 height 23
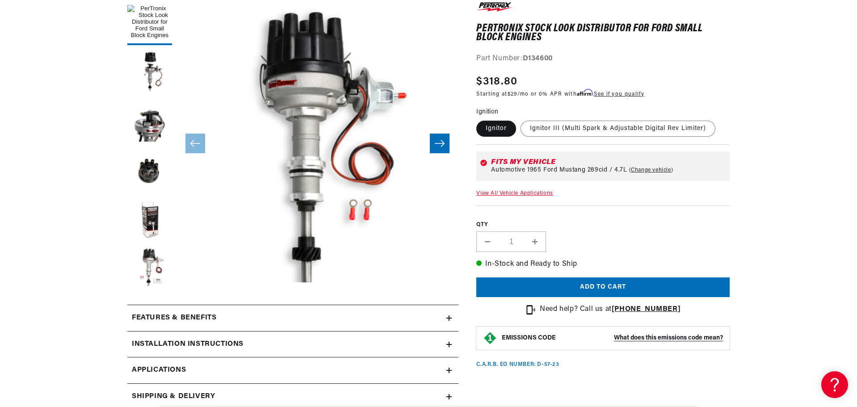
click at [556, 119] on fieldset "Ignition Ignitor Ignitor III (Multi Spark & Adjustable Digital Rev Limiter)" at bounding box center [602, 122] width 253 height 30
click at [557, 126] on label "Ignitor III (Multi Spark & Adjustable Digital Rev Limiter)" at bounding box center [617, 129] width 195 height 16
click at [521, 119] on input "Ignitor III (Multi Spark & Adjustable Digital Rev Limiter)" at bounding box center [520, 119] width 0 height 0
radio input "true"
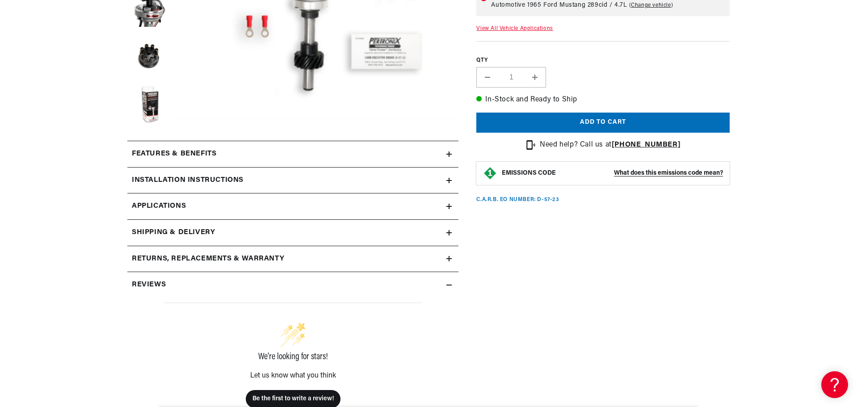
scroll to position [313, 0]
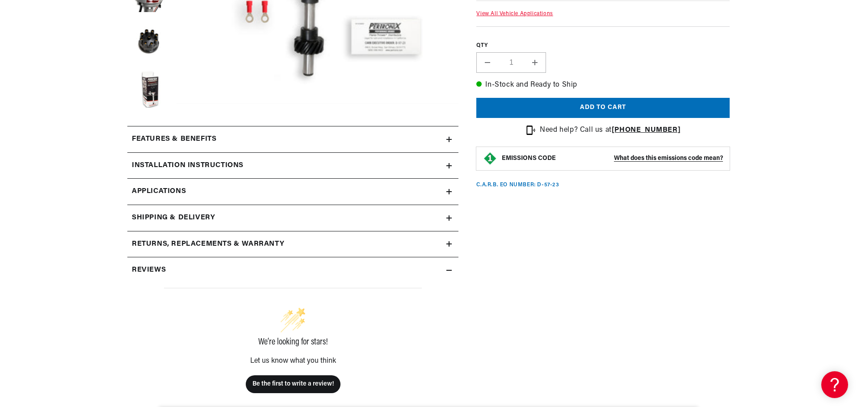
click at [447, 139] on icon at bounding box center [448, 139] width 5 height 0
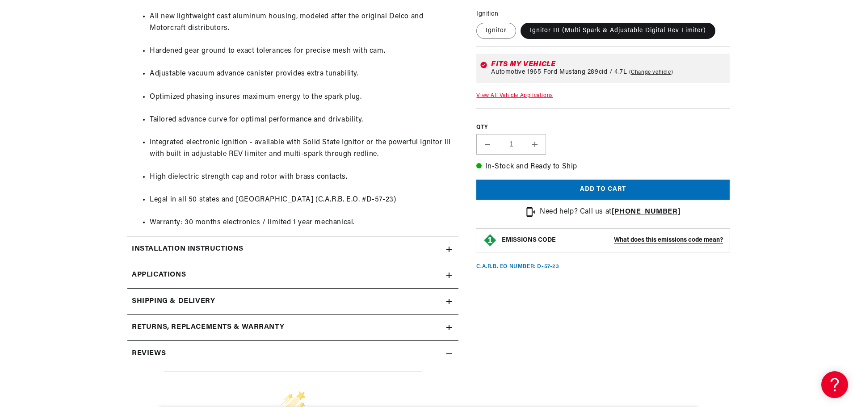
scroll to position [0, 271]
click at [447, 250] on icon at bounding box center [448, 249] width 5 height 5
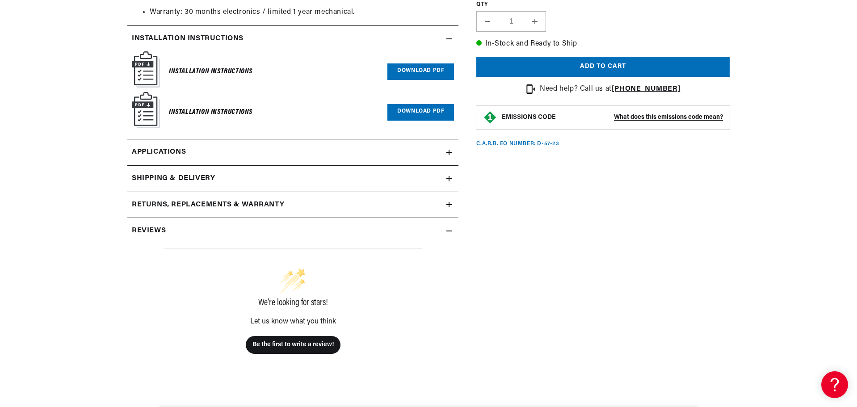
scroll to position [982, 0]
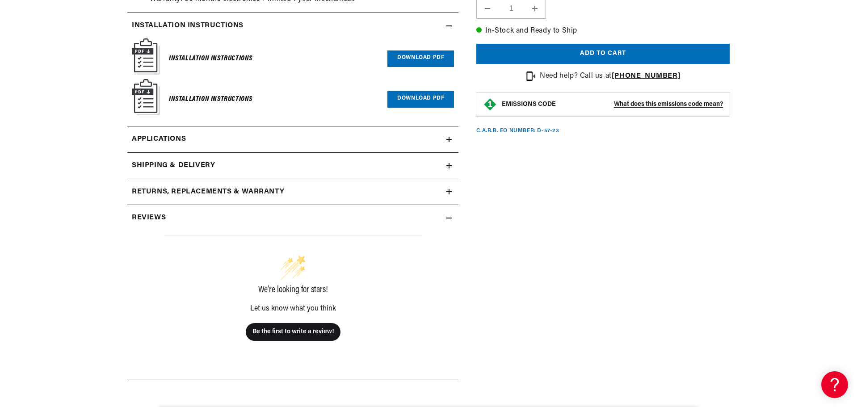
click at [431, 96] on link "Download PDF" at bounding box center [420, 99] width 67 height 17
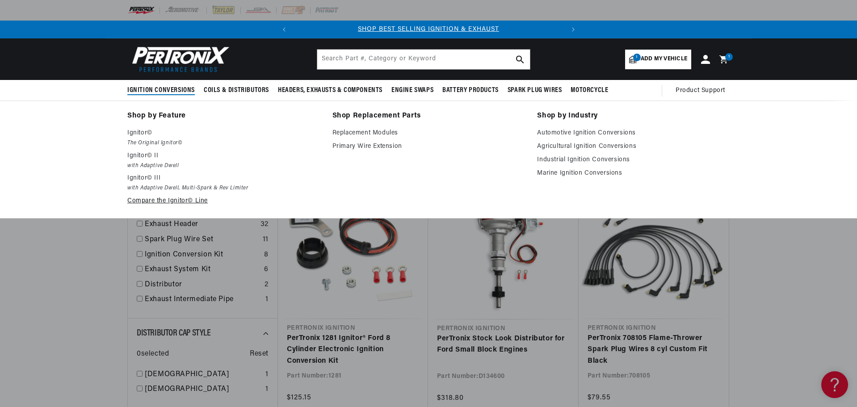
click at [173, 203] on link "Compare the Ignitor© Line" at bounding box center [223, 201] width 192 height 11
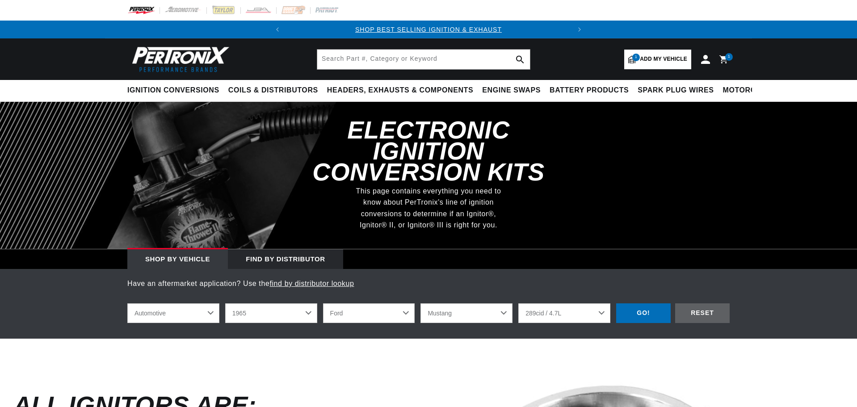
select select "1965"
select select "Ford"
select select "Mustang"
select select "289cid-4.7L"
